Goal: Transaction & Acquisition: Purchase product/service

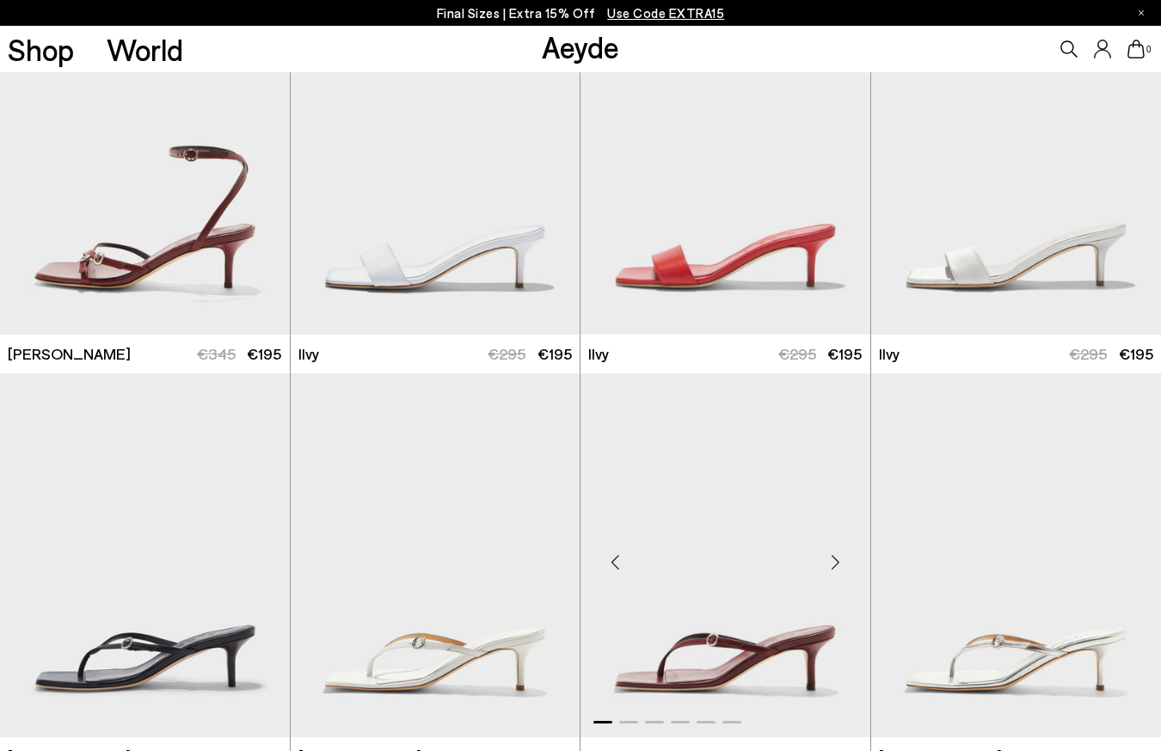
scroll to position [2067, 0]
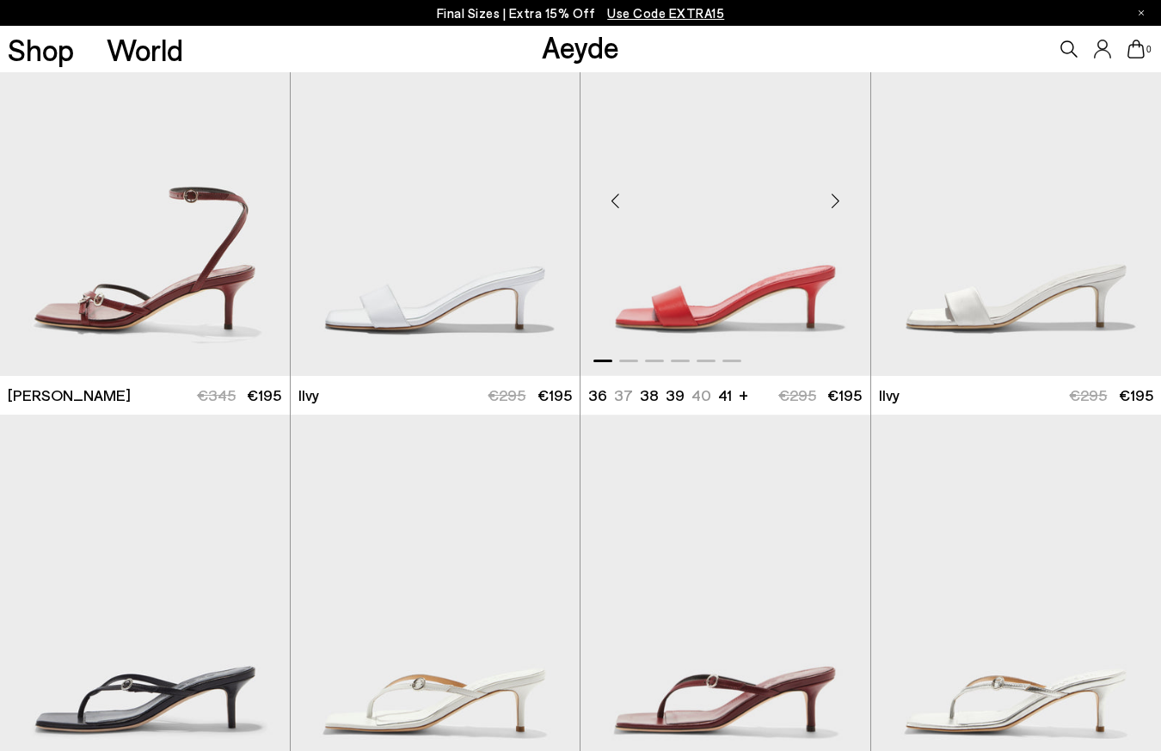
click at [728, 321] on img "1 / 6" at bounding box center [725, 194] width 290 height 364
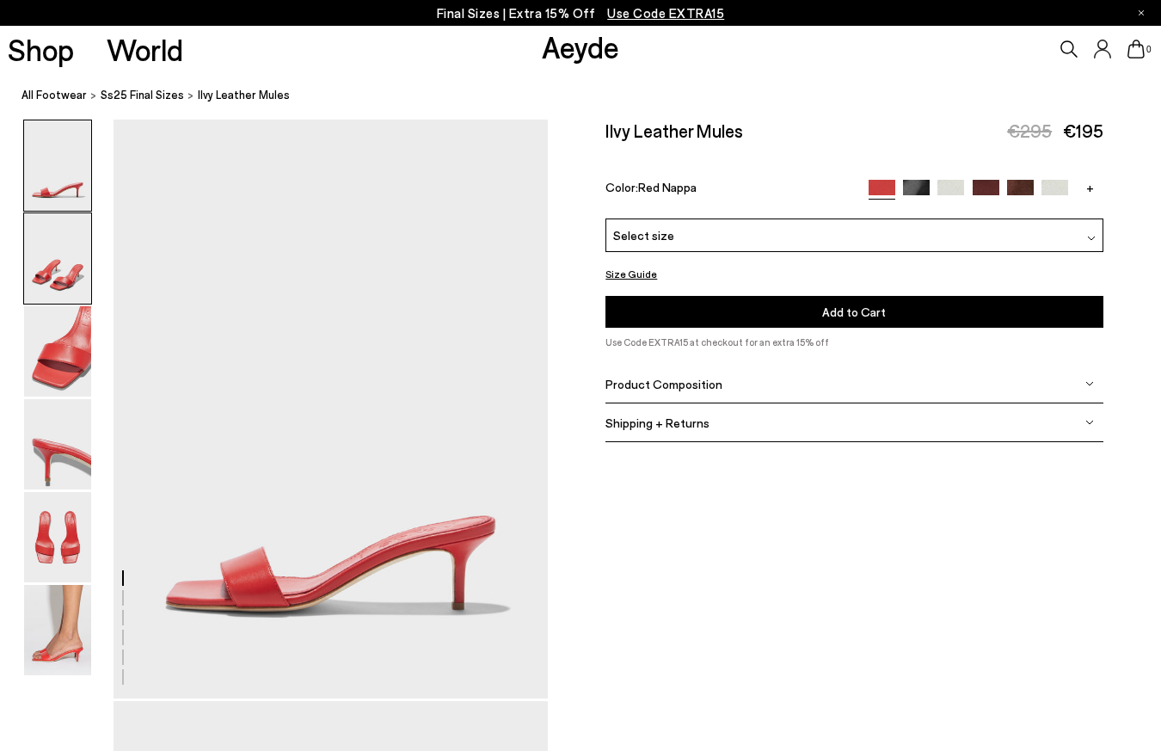
click at [47, 271] on img at bounding box center [57, 258] width 67 height 90
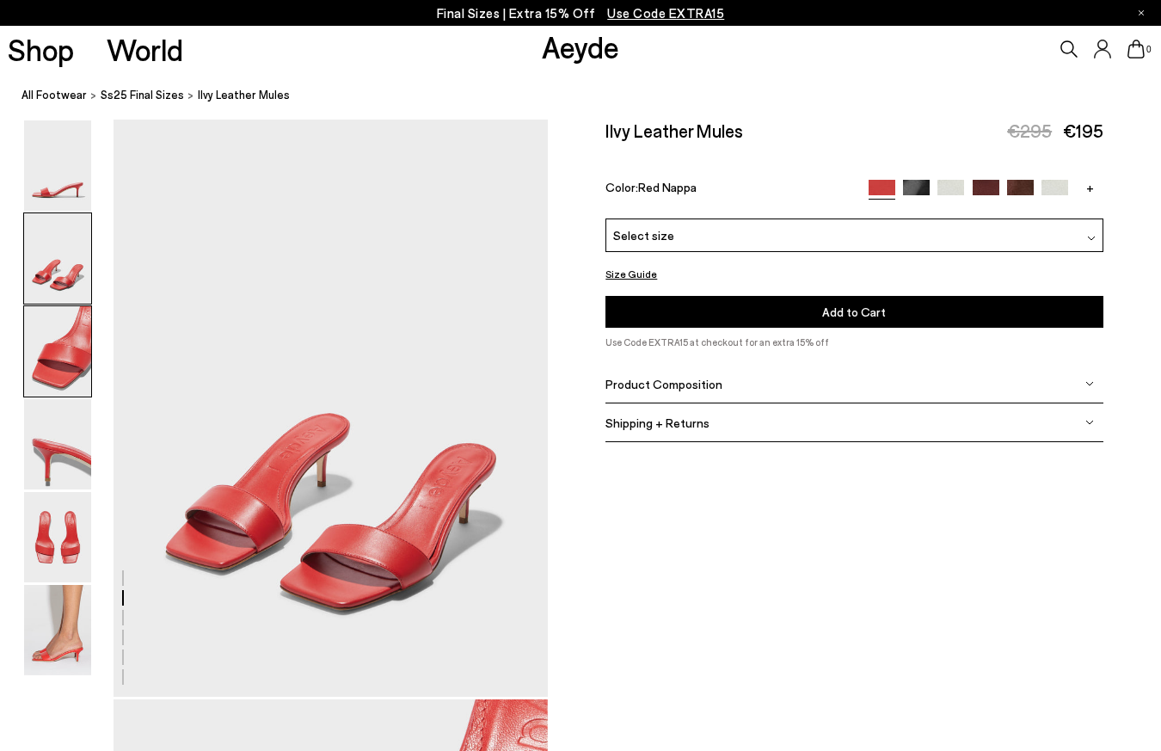
click at [49, 365] on img at bounding box center [57, 351] width 67 height 90
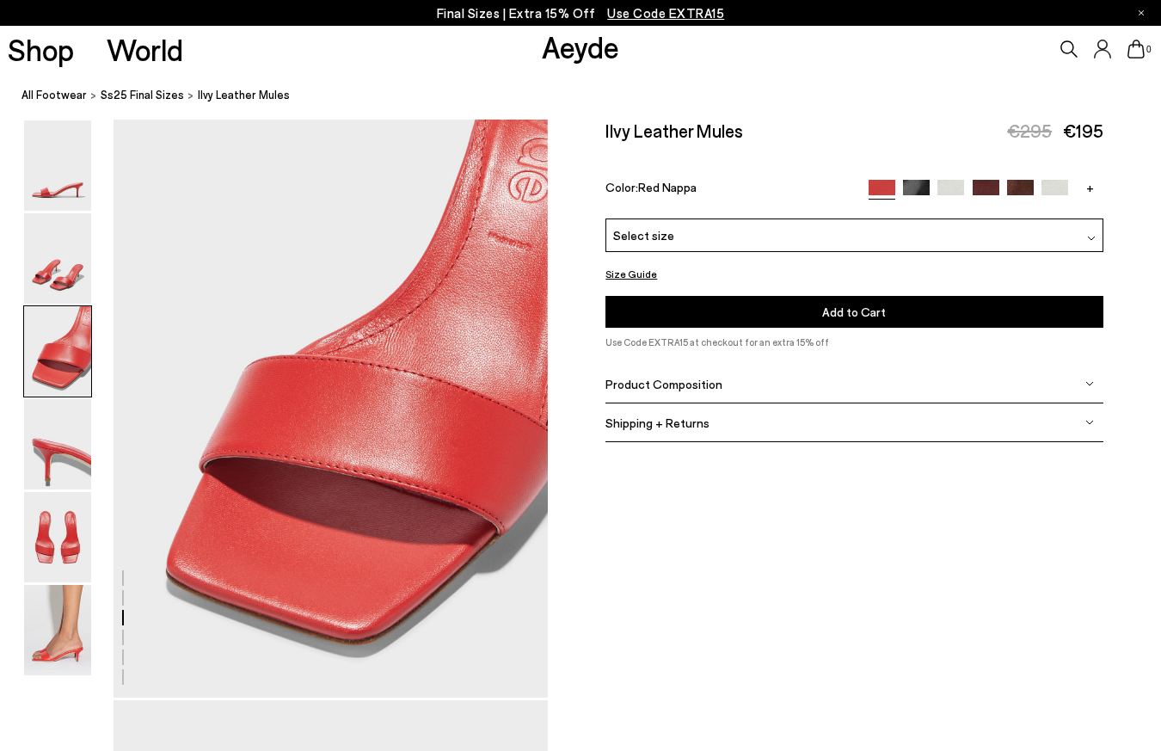
scroll to position [1164, 0]
click at [54, 444] on img at bounding box center [57, 444] width 67 height 90
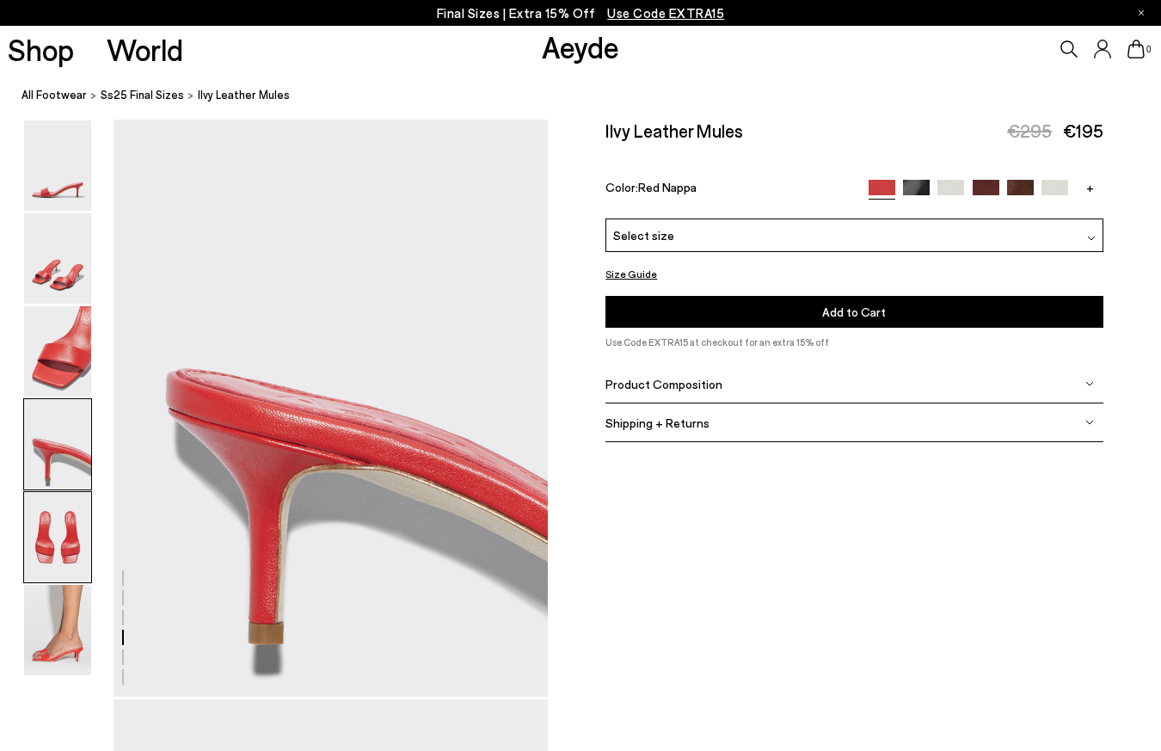
click at [49, 559] on img at bounding box center [57, 537] width 67 height 90
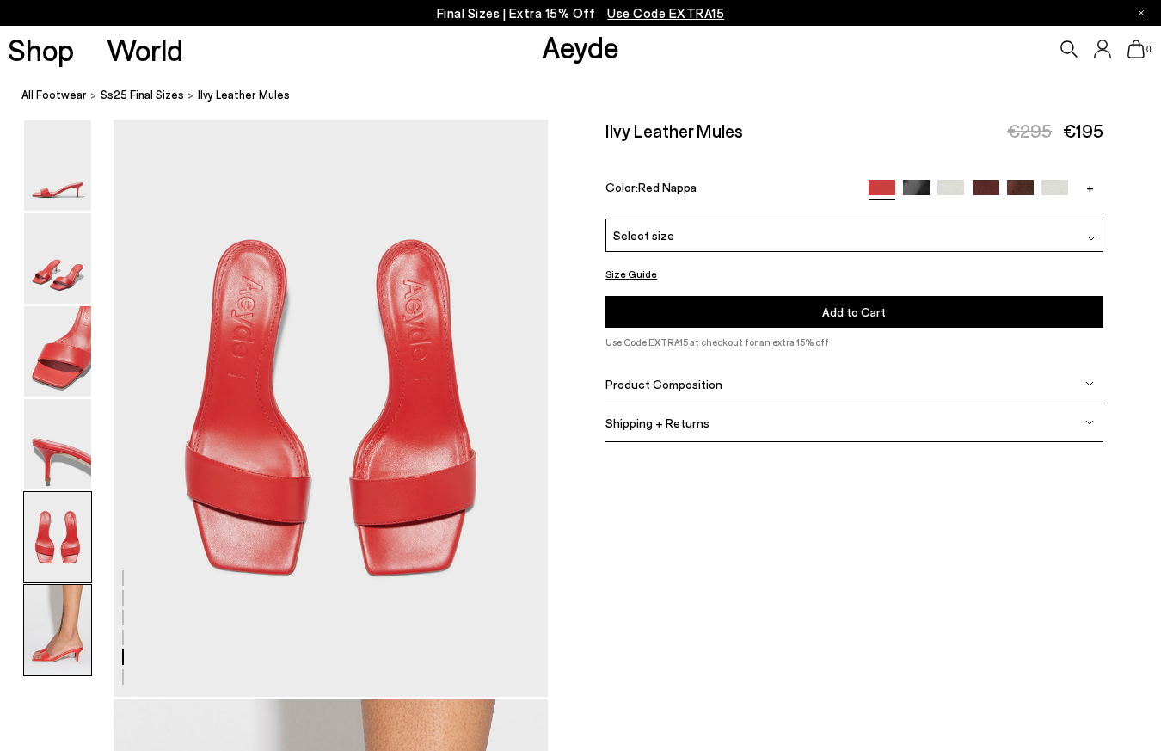
click at [53, 645] on img at bounding box center [57, 630] width 67 height 90
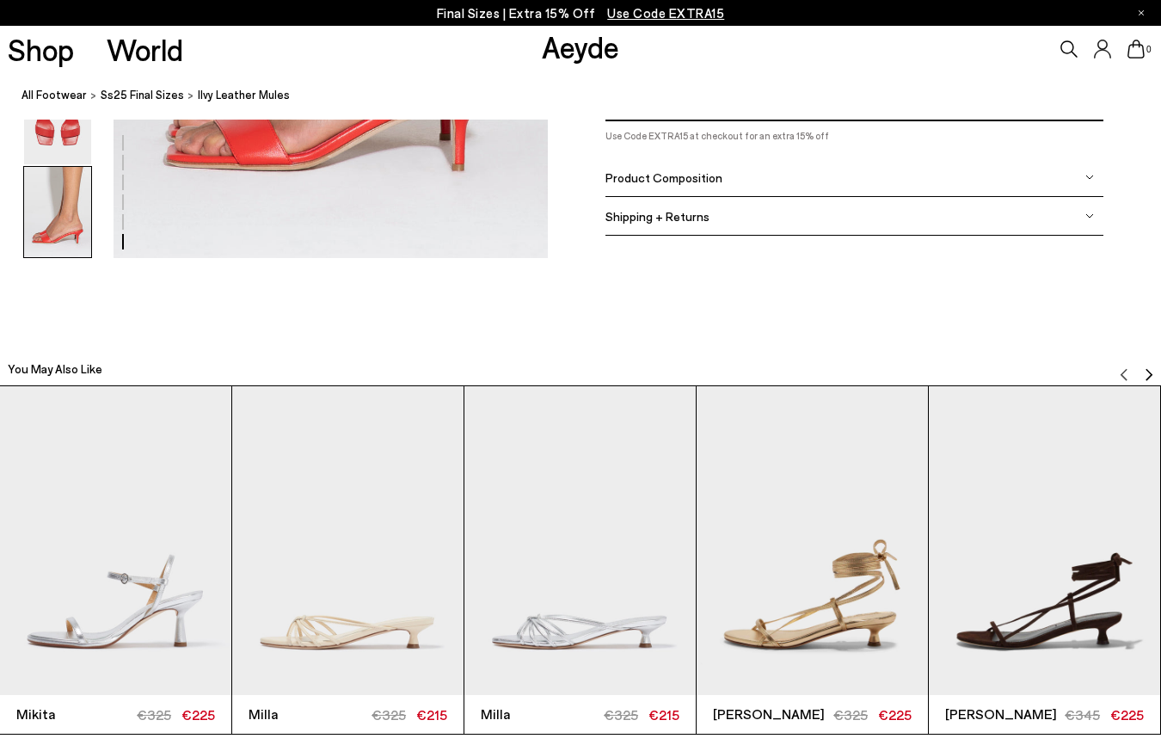
scroll to position [3350, 0]
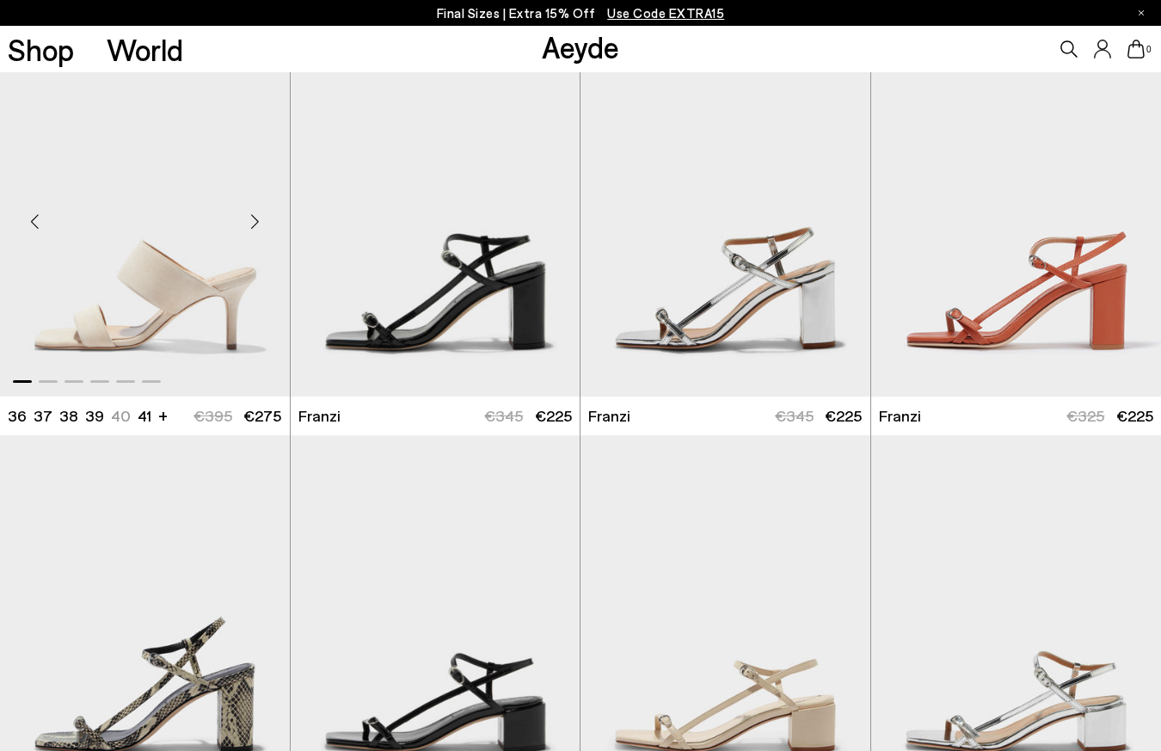
scroll to position [4057, 0]
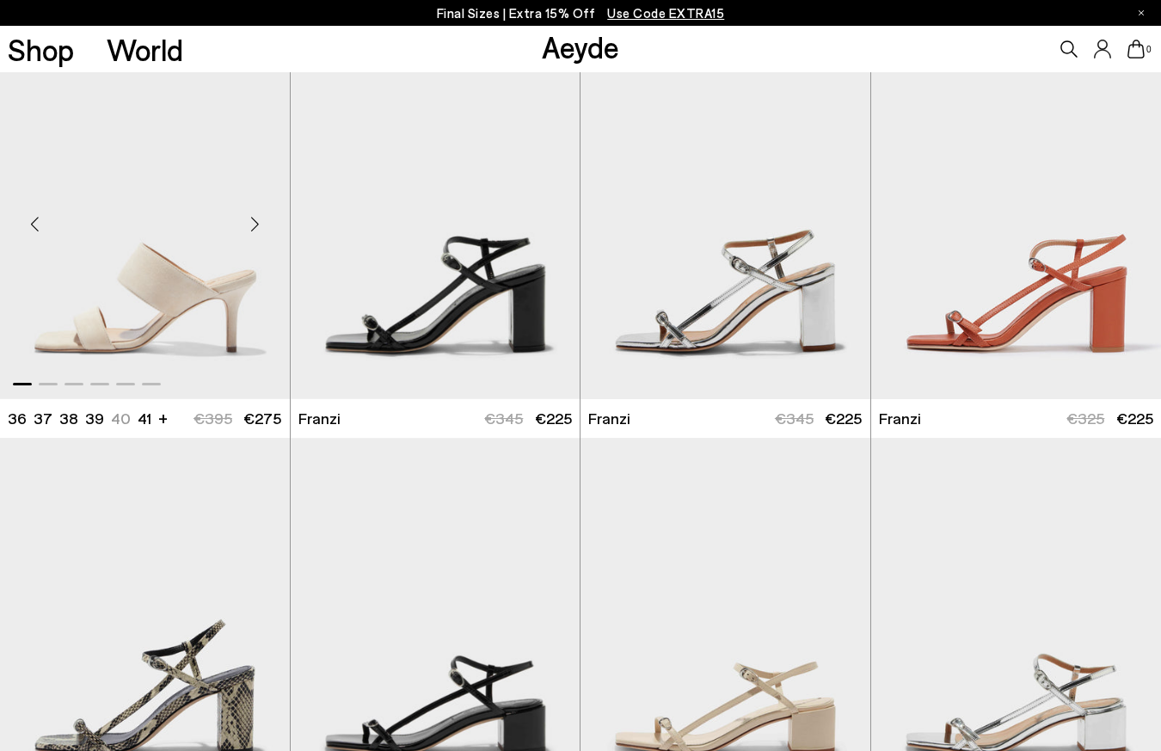
click at [265, 215] on div "Next slide" at bounding box center [256, 224] width 52 height 52
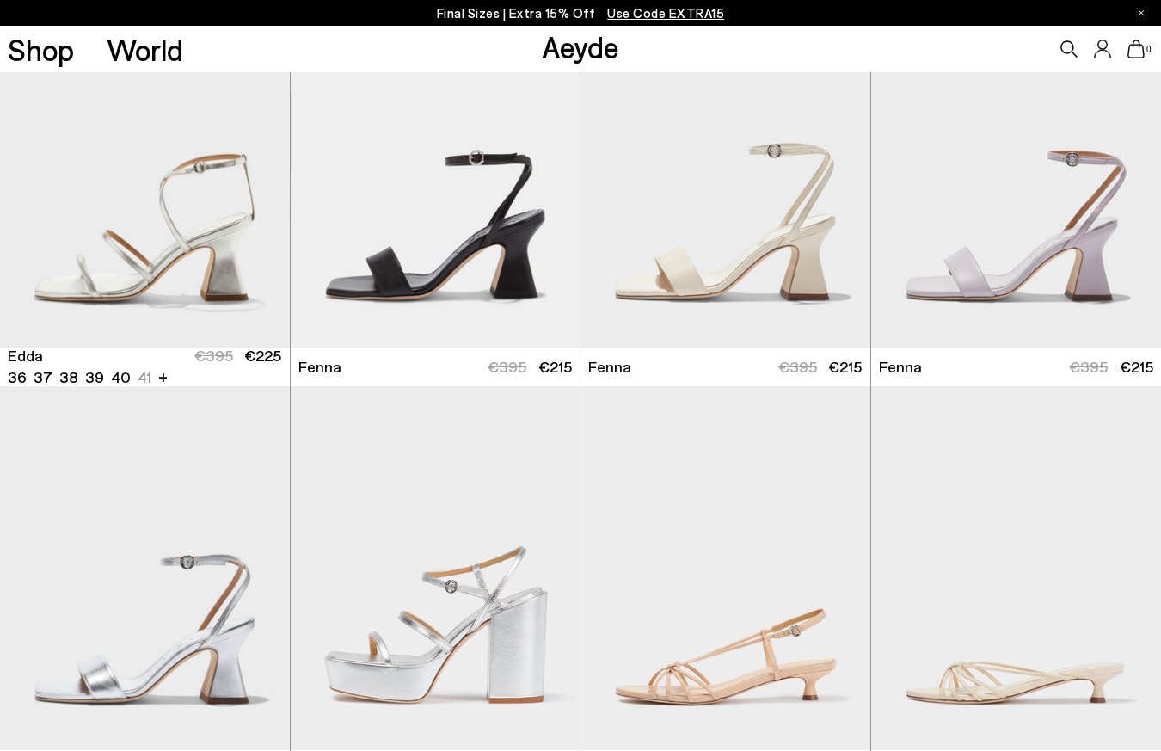
scroll to position [5718, 0]
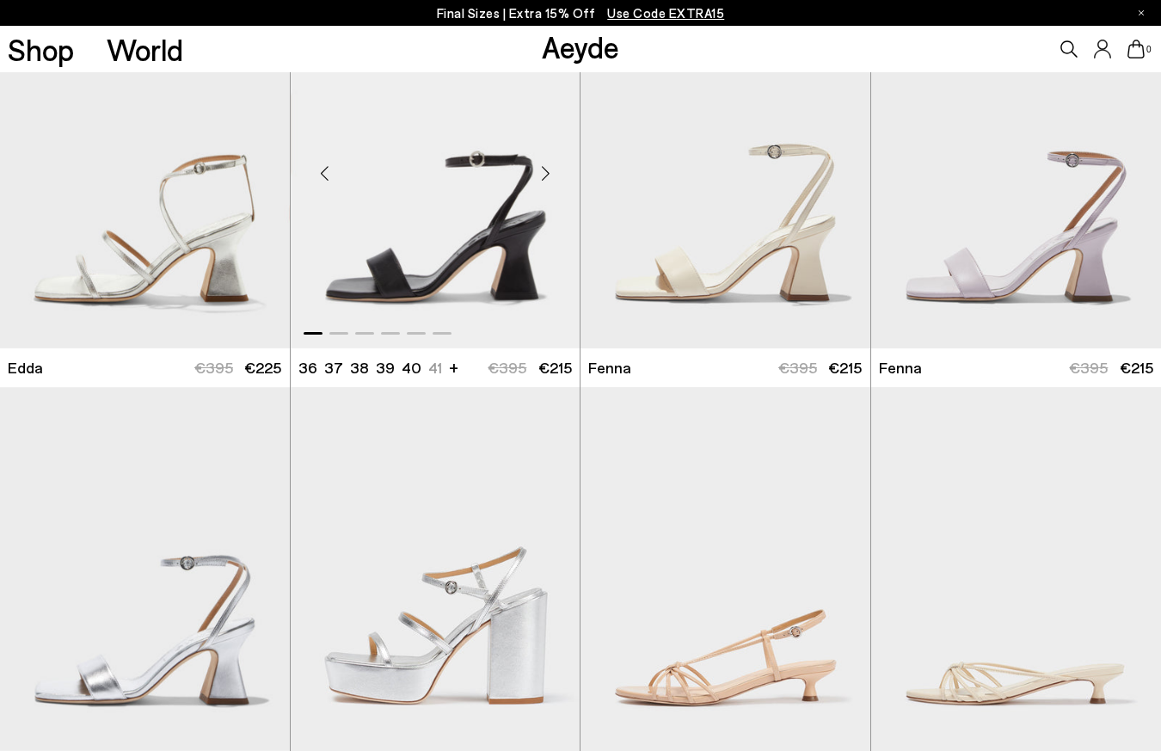
click at [552, 183] on div "Next slide" at bounding box center [545, 173] width 52 height 52
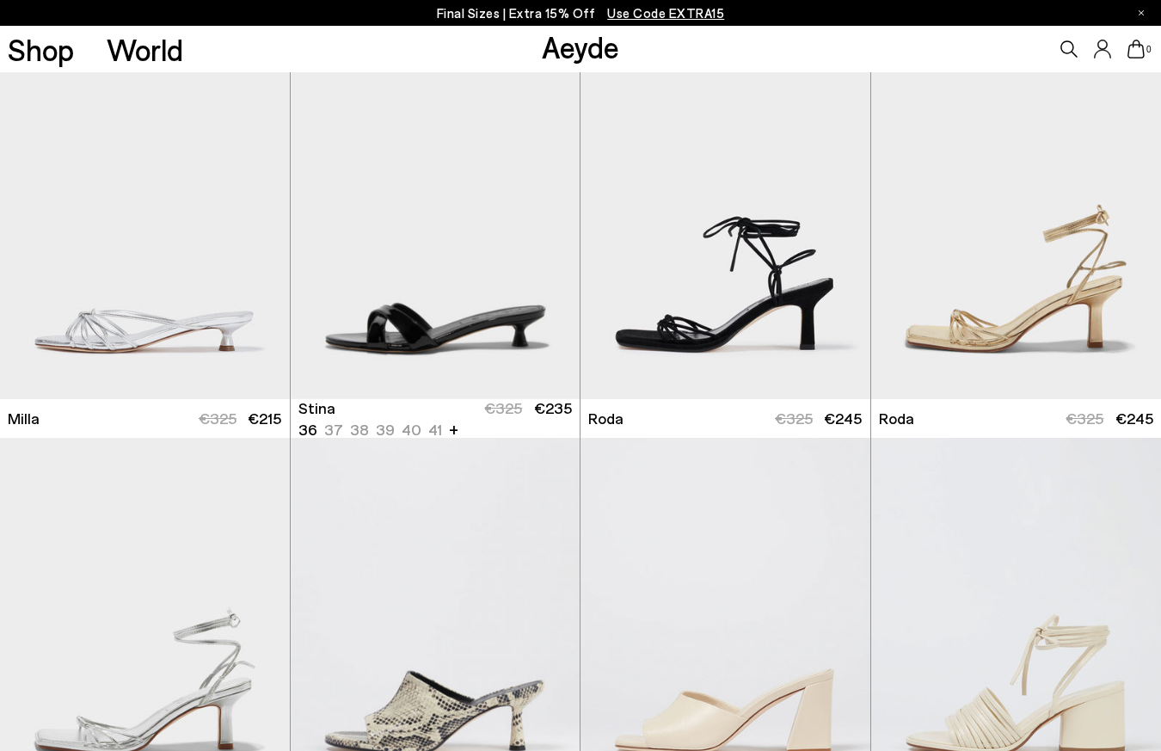
scroll to position [6450, 0]
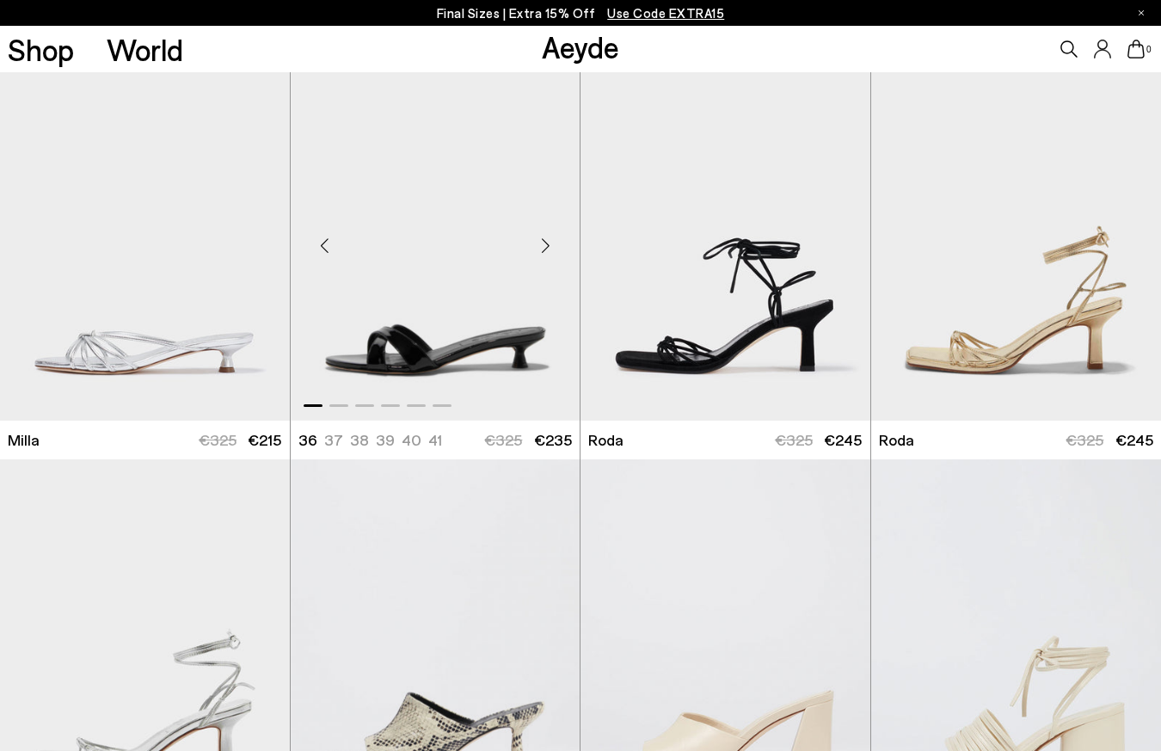
click at [544, 242] on div "Next slide" at bounding box center [545, 245] width 52 height 52
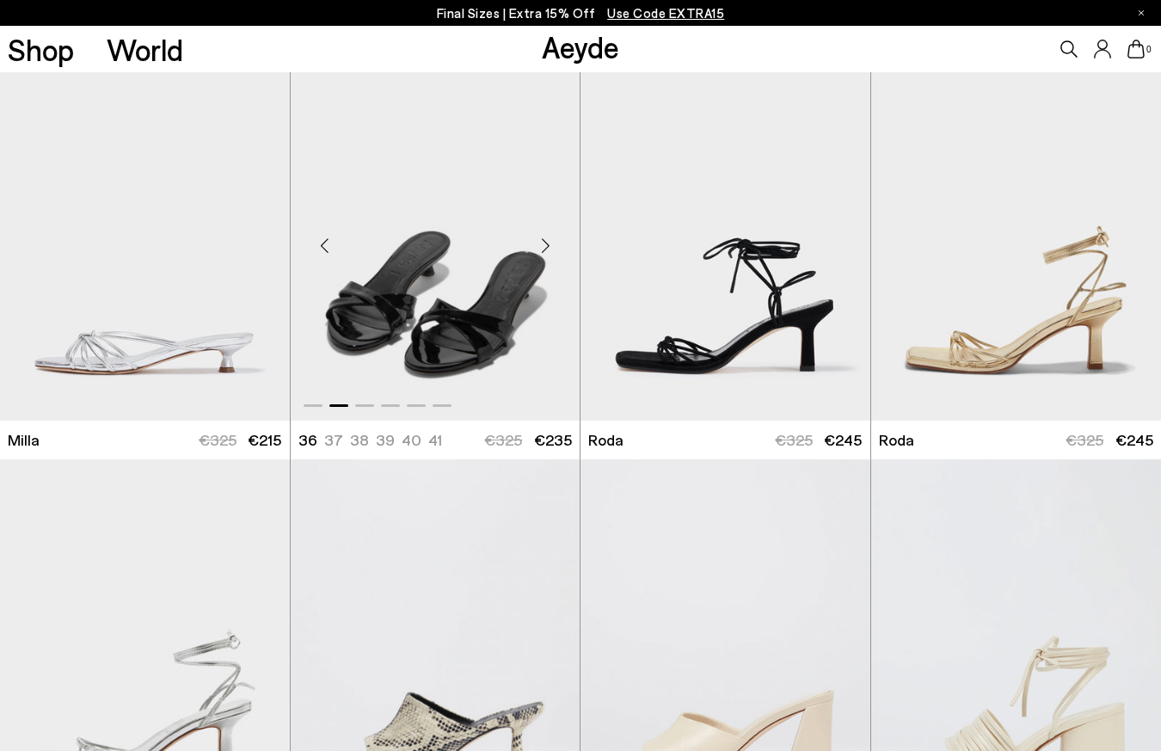
click at [544, 242] on div "Next slide" at bounding box center [545, 245] width 52 height 52
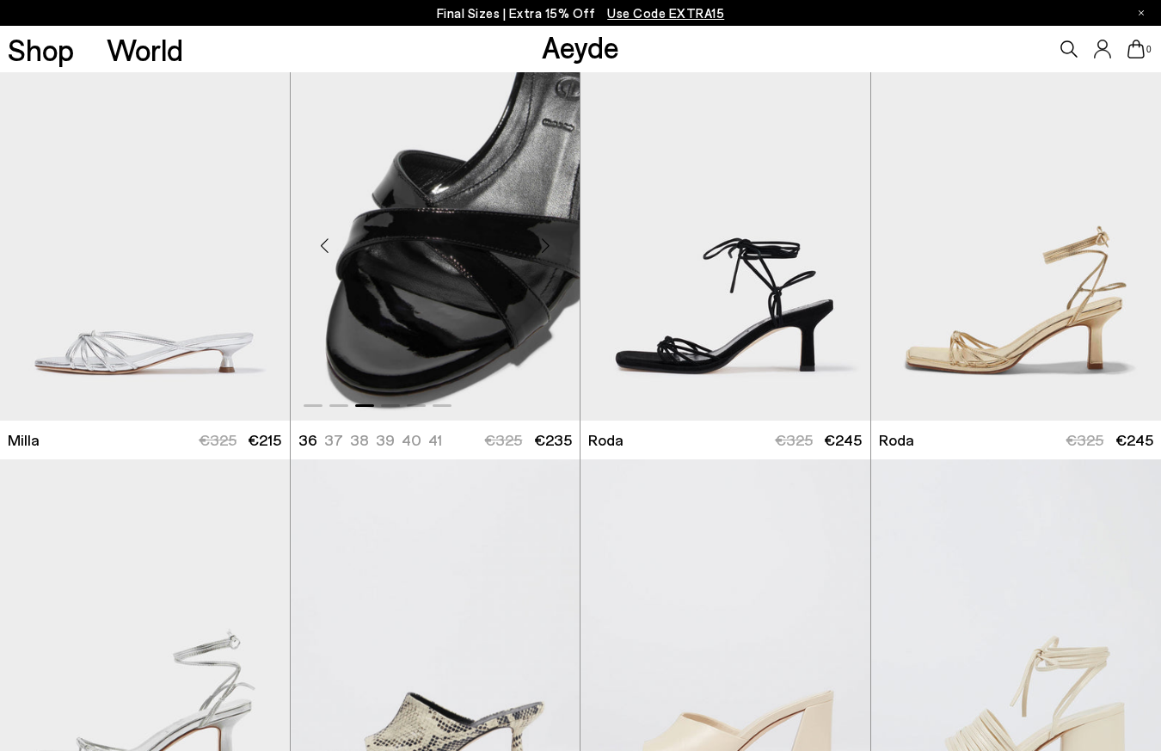
click at [544, 242] on div "Next slide" at bounding box center [545, 245] width 52 height 52
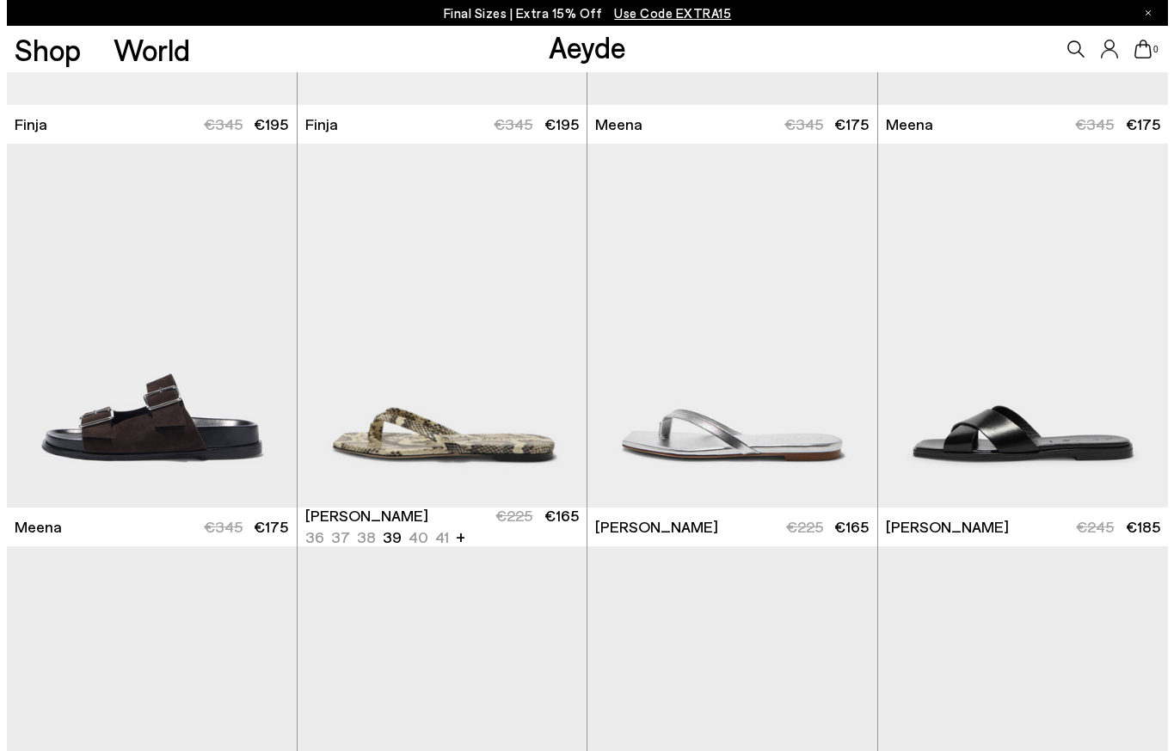
scroll to position [8380, 0]
